Goal: Book appointment/travel/reservation

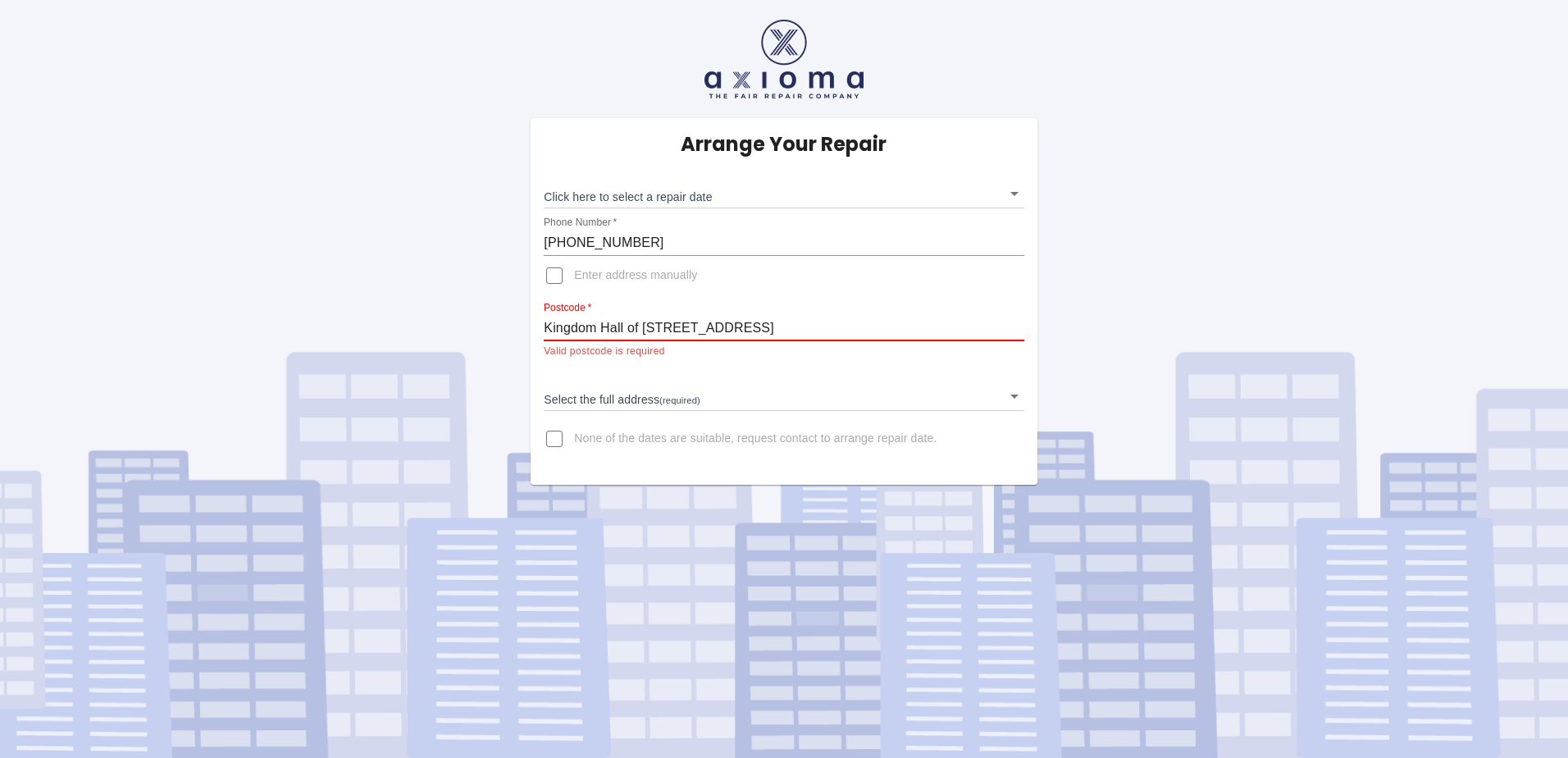
click at [592, 322] on input "Kingdom Hall of [STREET_ADDRESS]" at bounding box center [784, 328] width 480 height 26
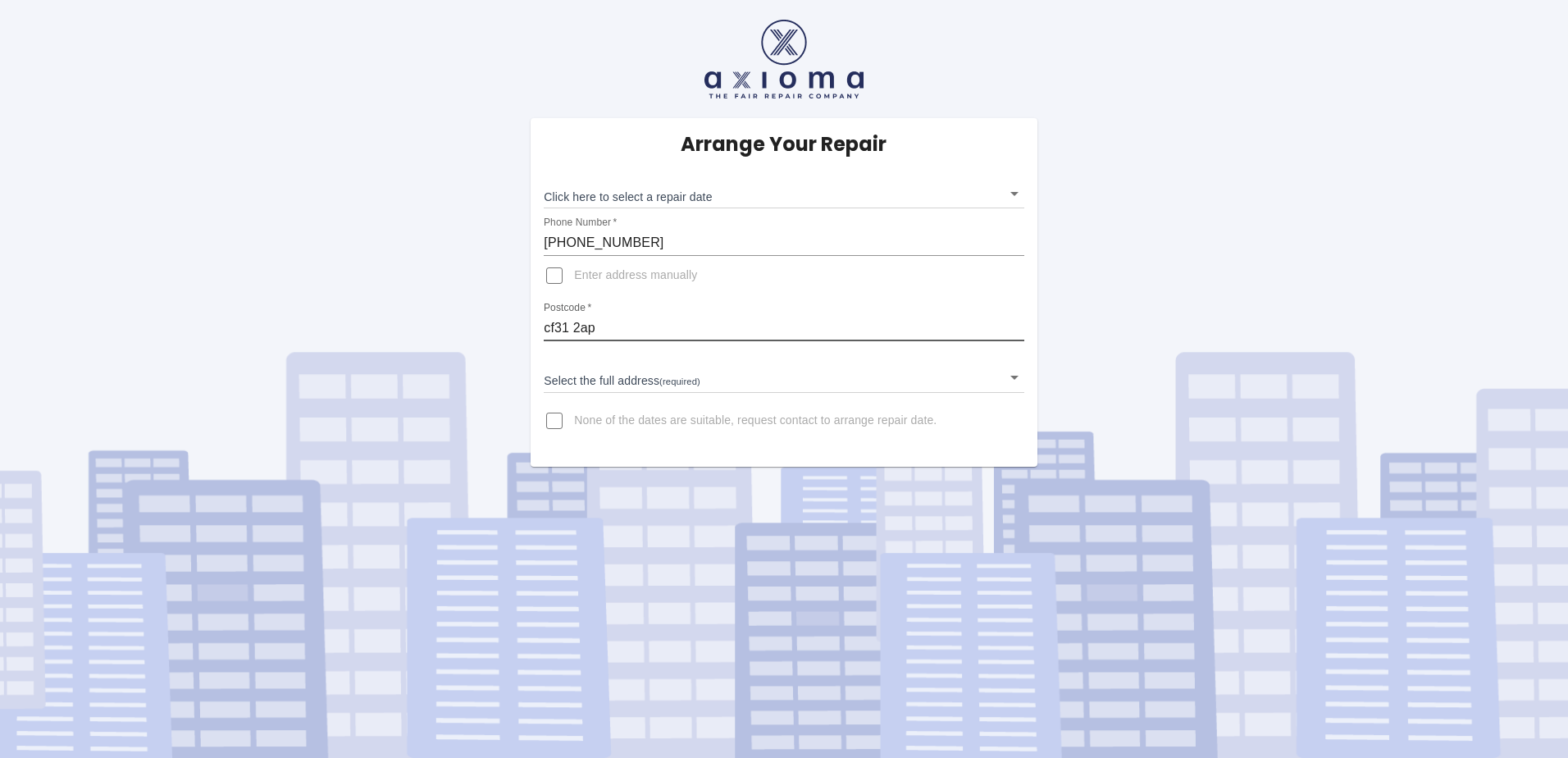
type input "CF31 2AP"
click at [756, 325] on input "CF31 2AP" at bounding box center [784, 328] width 480 height 26
click at [750, 321] on input "CF31 2AP" at bounding box center [784, 328] width 480 height 26
click at [443, 233] on div "Arrange Your Repair Click here to select a repair date ​ Phone Number   * [PHON…" at bounding box center [784, 234] width 1593 height 467
click at [1022, 377] on body "Arrange Your Repair Click here to select a repair date ​ Phone Number   * [PHON…" at bounding box center [784, 379] width 1568 height 758
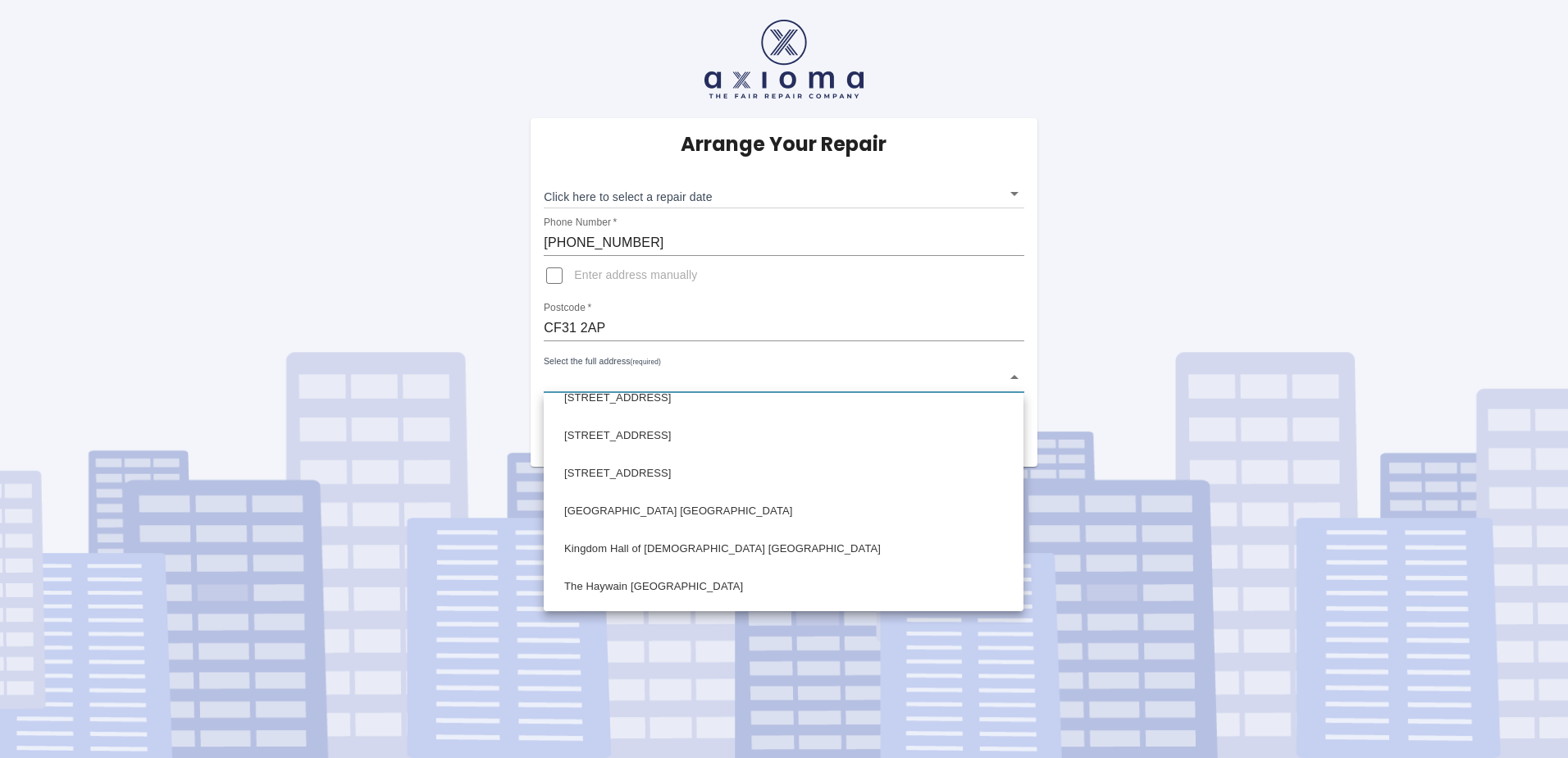
scroll to position [657, 0]
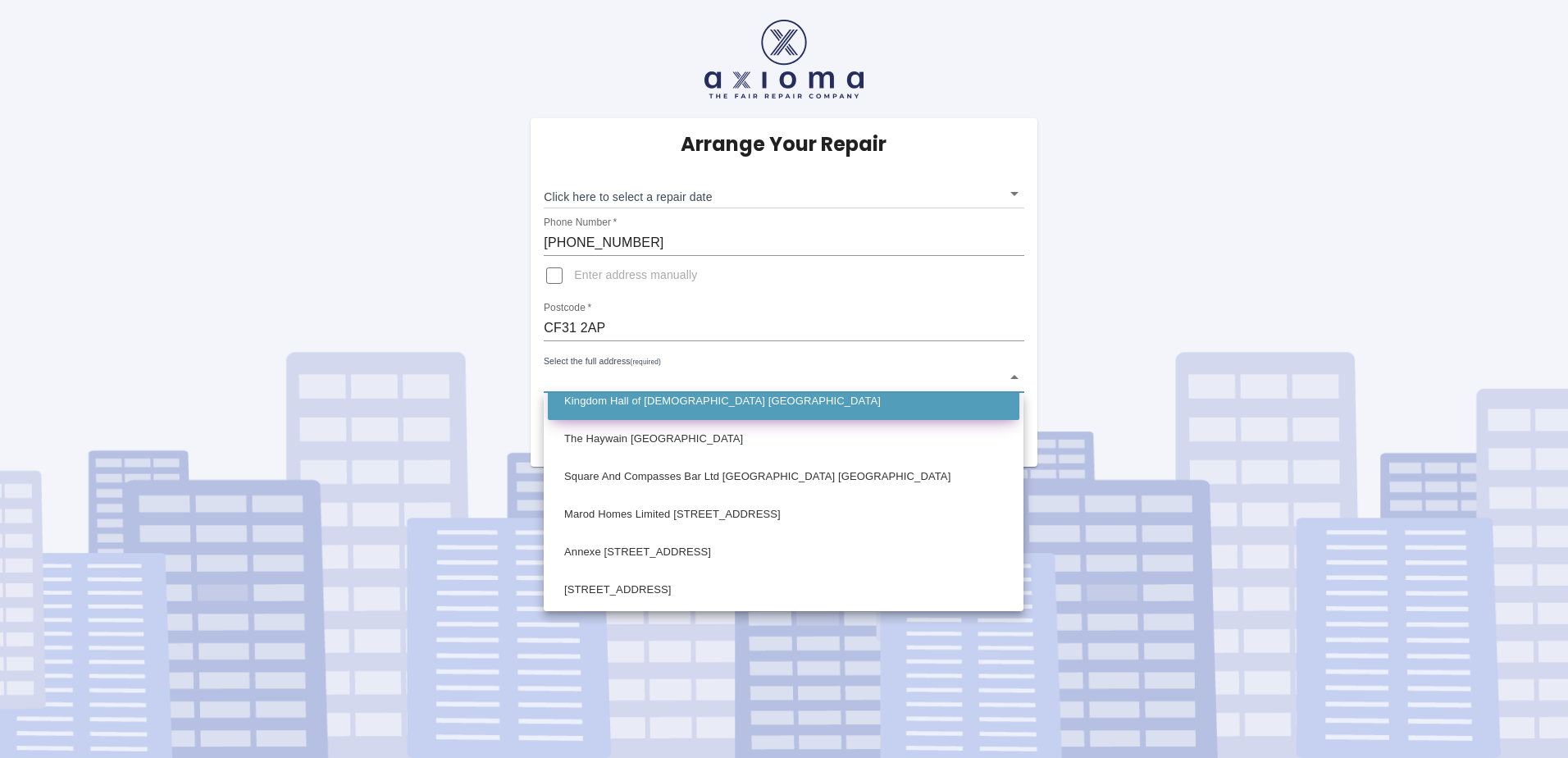
click at [830, 398] on li "Kingdom Hall of [DEMOGRAPHIC_DATA] [GEOGRAPHIC_DATA]" at bounding box center [784, 401] width 471 height 38
type input "Kingdom Hall of [DEMOGRAPHIC_DATA] [GEOGRAPHIC_DATA]"
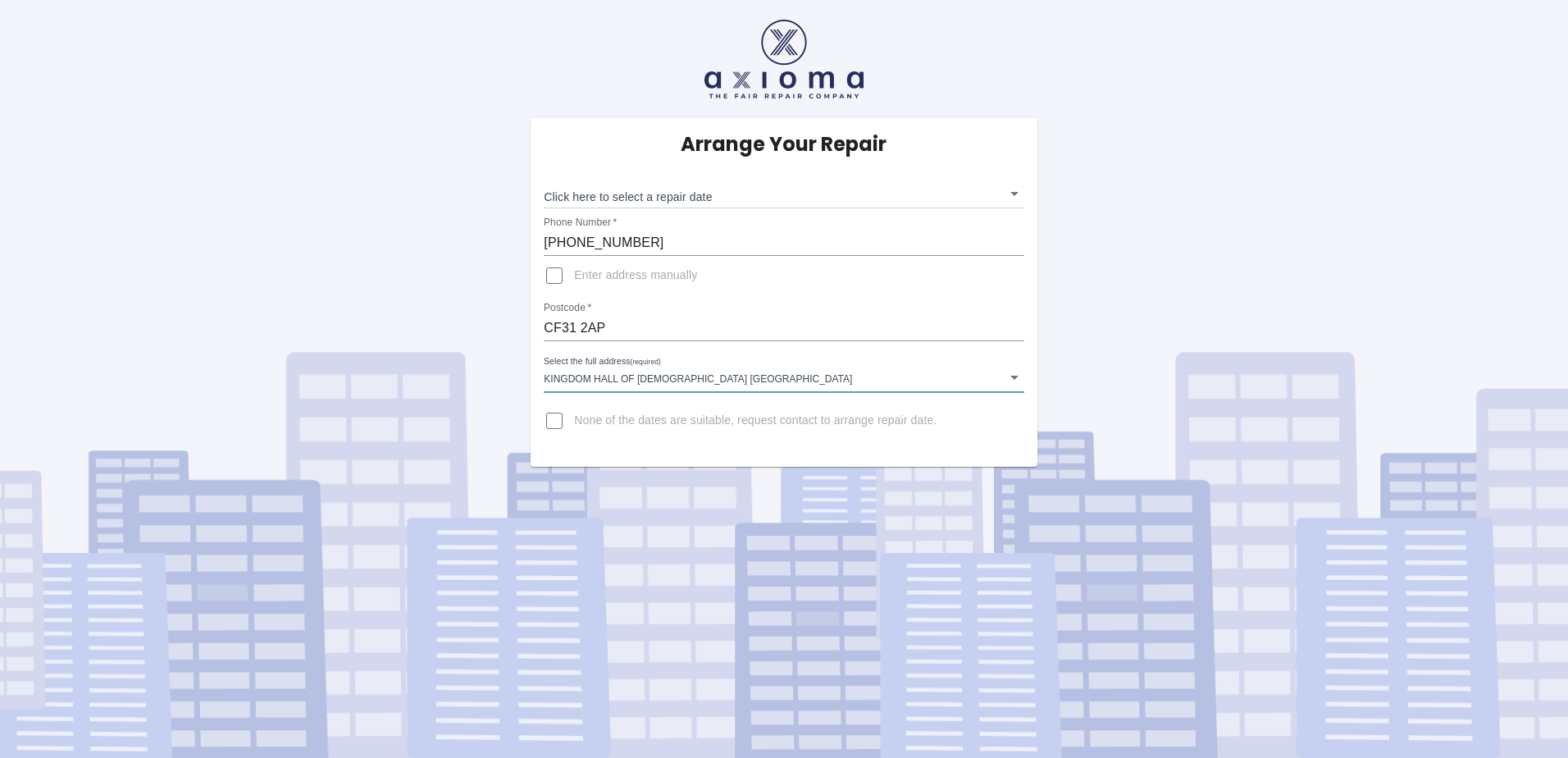
click at [1019, 189] on body "Arrange Your Repair Click here to select a repair date ​ Phone Number   * [PHON…" at bounding box center [784, 379] width 1568 height 758
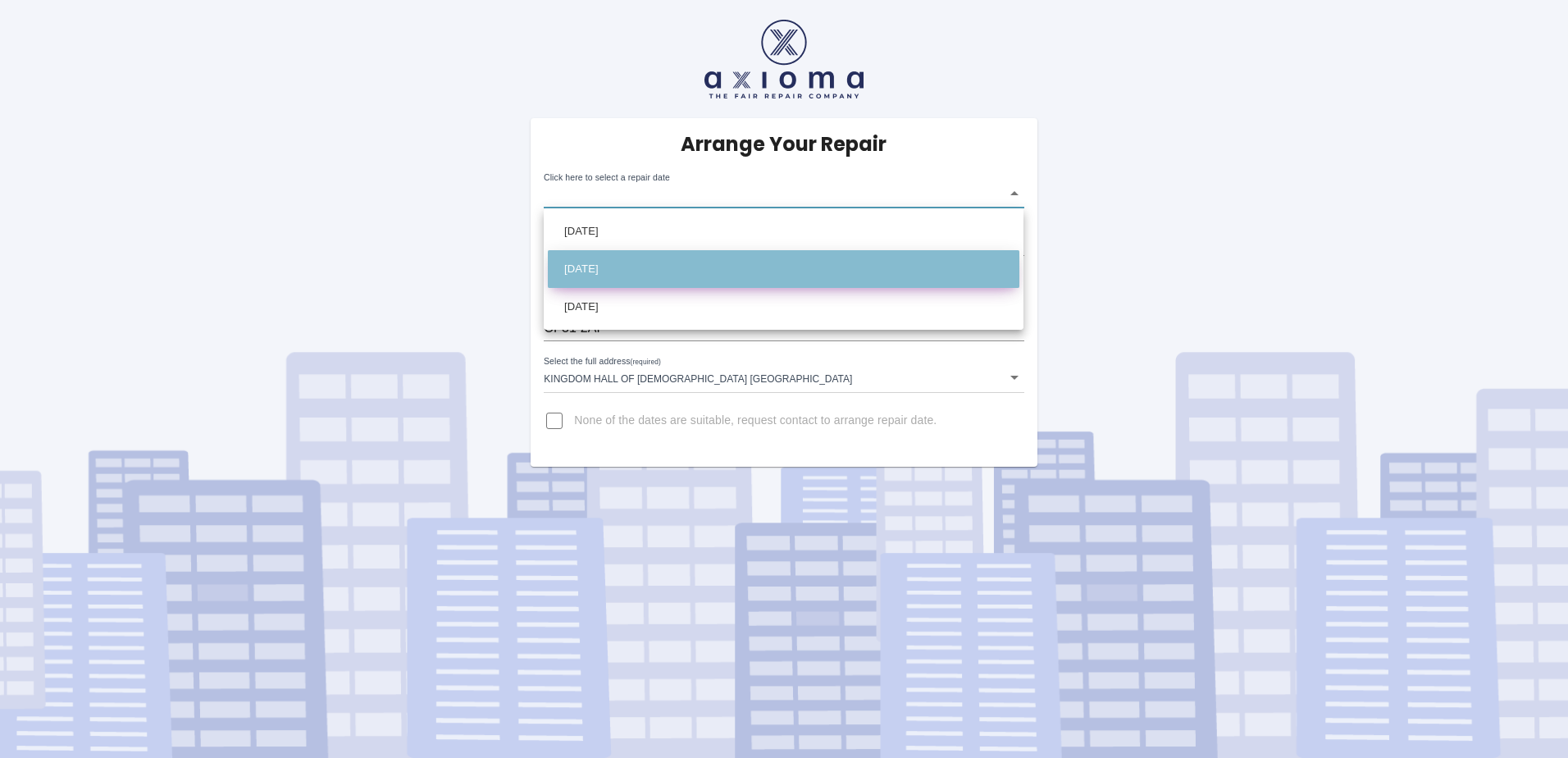
click at [631, 272] on li "[DATE]" at bounding box center [784, 269] width 471 height 38
type input "[DATE]T00:00:00.000Z"
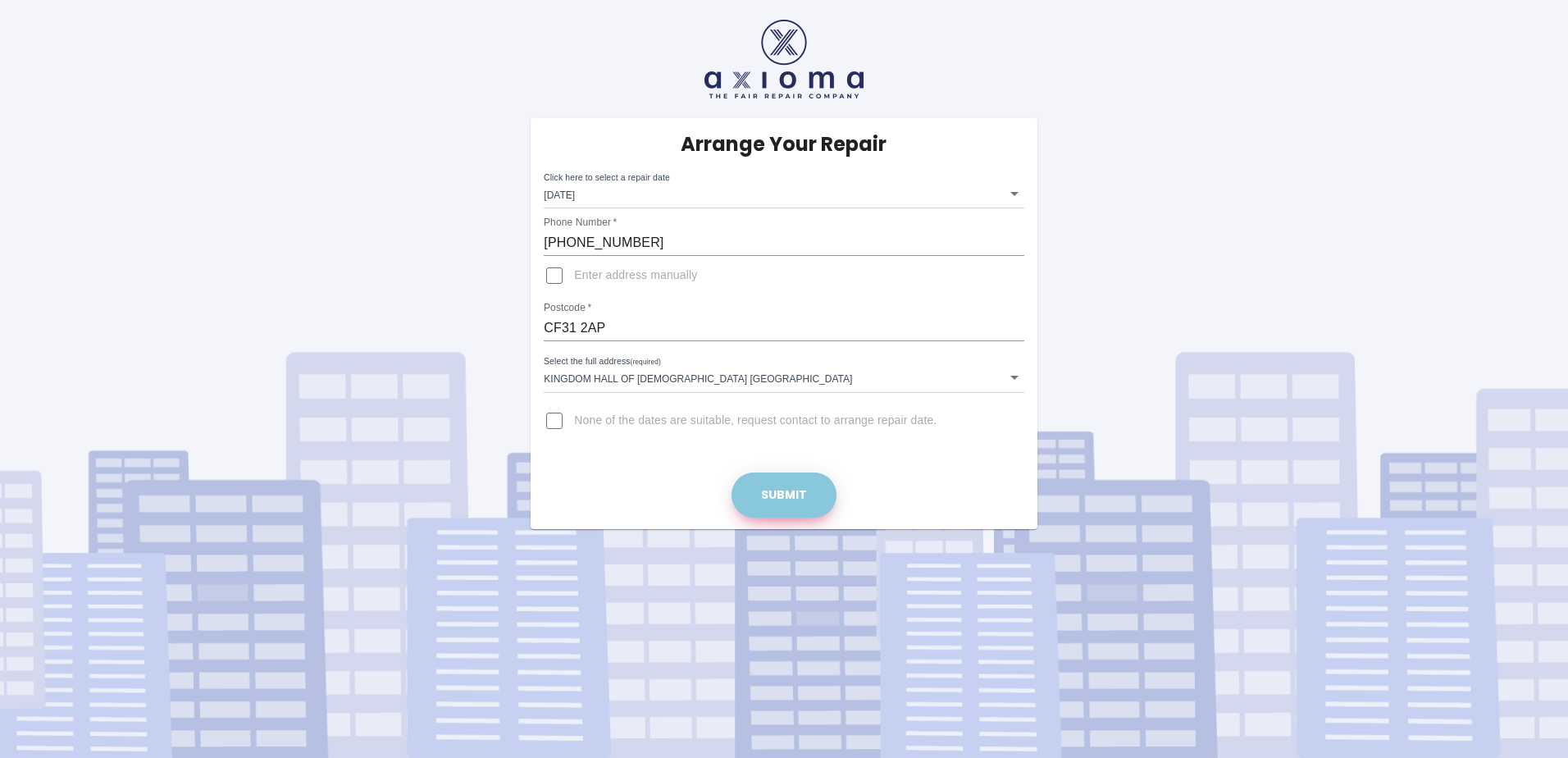
click at [779, 502] on button "Submit" at bounding box center [784, 495] width 105 height 45
